Goal: Find specific page/section: Find specific page/section

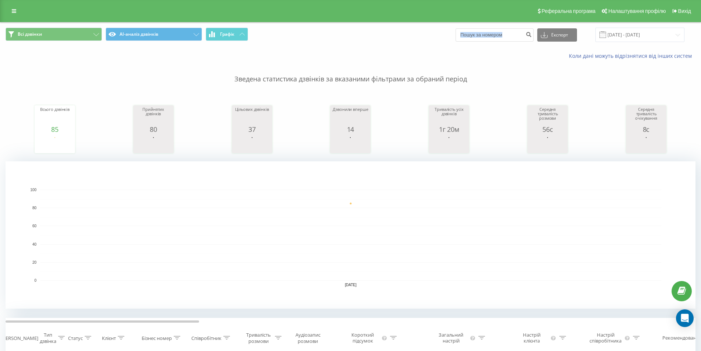
click at [227, 32] on span "Графік" at bounding box center [227, 34] width 14 height 5
click at [230, 33] on span "Графік" at bounding box center [227, 34] width 14 height 5
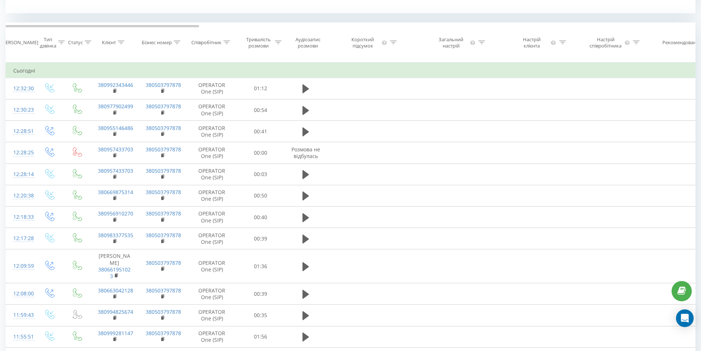
scroll to position [511, 0]
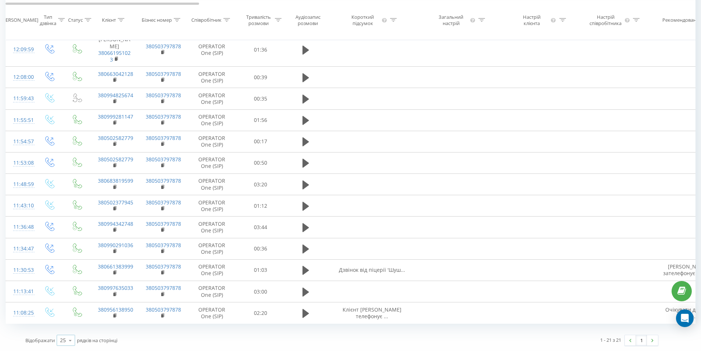
click at [70, 337] on icon at bounding box center [70, 340] width 11 height 14
click at [68, 319] on div "50" at bounding box center [66, 318] width 18 height 11
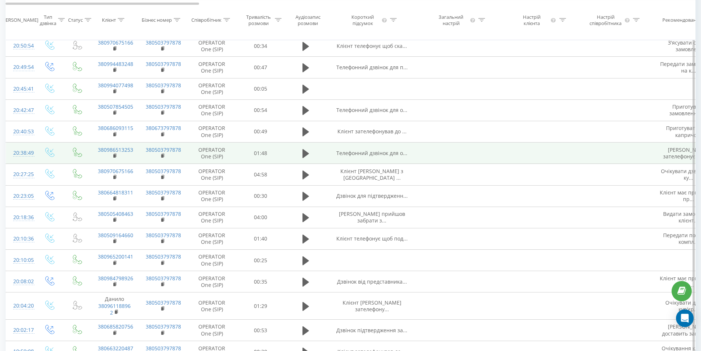
scroll to position [475, 0]
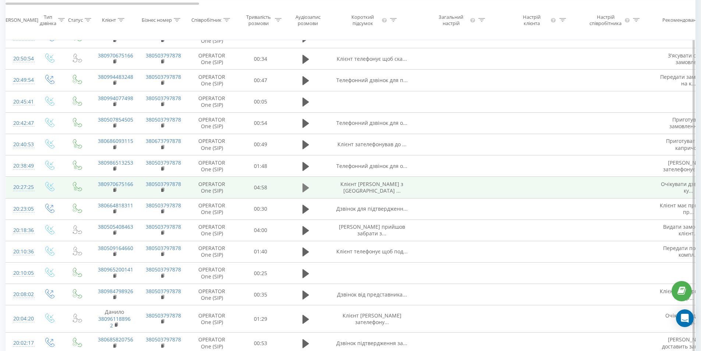
click at [302, 190] on icon at bounding box center [305, 187] width 7 height 9
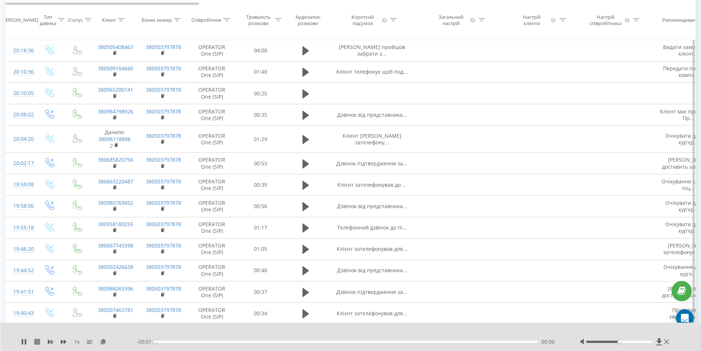
scroll to position [659, 0]
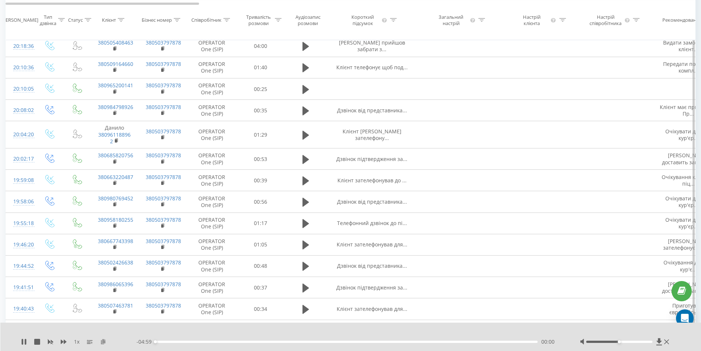
click at [103, 342] on icon at bounding box center [103, 340] width 6 height 5
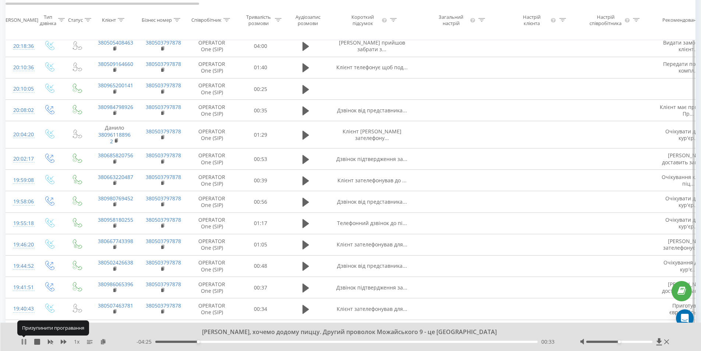
click at [24, 340] on icon at bounding box center [24, 341] width 6 height 6
